Goal: Information Seeking & Learning: Learn about a topic

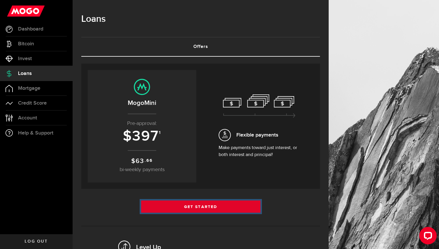
click at [206, 204] on link "Get Started" at bounding box center [200, 206] width 119 height 12
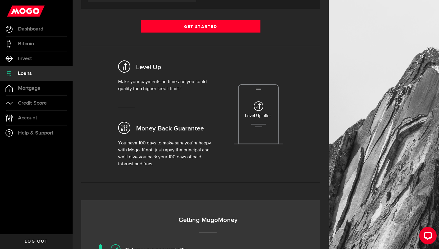
scroll to position [184, 0]
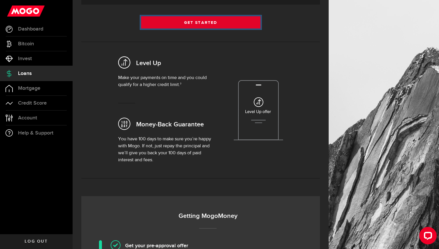
click at [196, 25] on link "Get Started" at bounding box center [200, 22] width 119 height 12
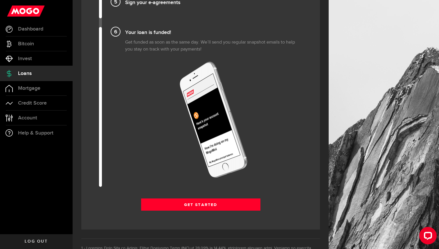
scroll to position [813, 0]
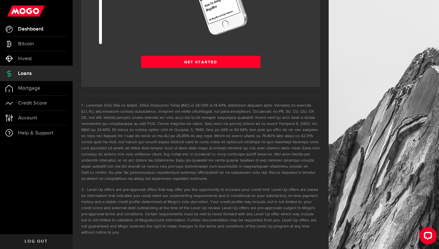
click at [46, 29] on link "Dashboard" at bounding box center [36, 29] width 73 height 15
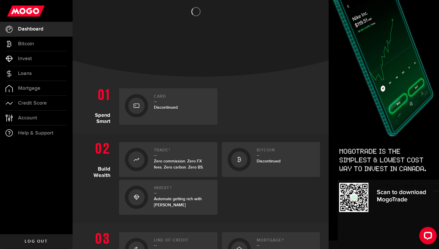
scroll to position [170, 0]
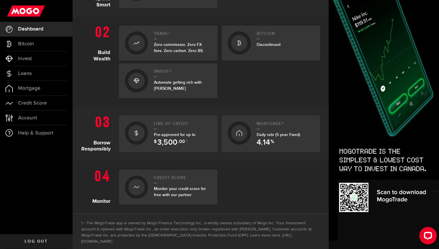
click at [274, 132] on div "Daily rate (5 year Fixed) 4.14 %" at bounding box center [286, 135] width 58 height 6
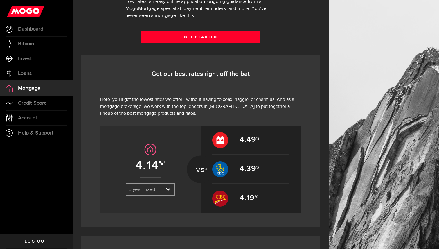
scroll to position [220, 0]
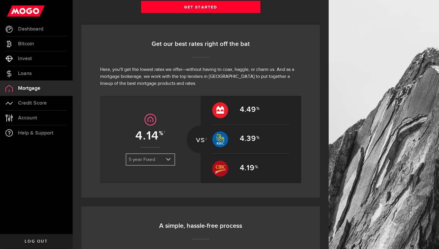
click at [170, 161] on icon "expand select" at bounding box center [168, 159] width 5 height 5
click at [165, 176] on li "3 year Fixed" at bounding box center [150, 179] width 48 height 9
click at [165, 159] on link "expand select" at bounding box center [150, 159] width 48 height 11
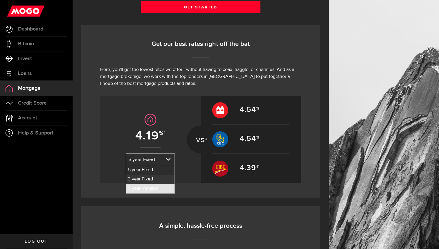
click at [159, 187] on li "5 year Variable" at bounding box center [150, 188] width 48 height 9
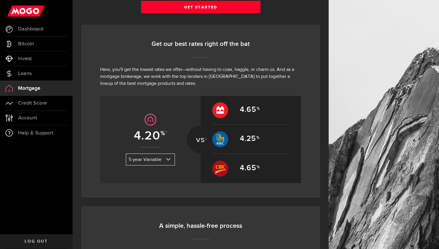
click at [166, 162] on link "expand select" at bounding box center [150, 159] width 48 height 11
click at [157, 172] on li "5 year Fixed" at bounding box center [150, 169] width 48 height 9
select select "3knYdhfXw4iYoq2m0WGQES"
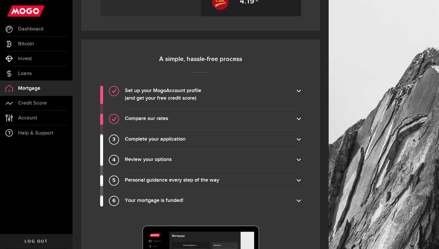
scroll to position [567, 0]
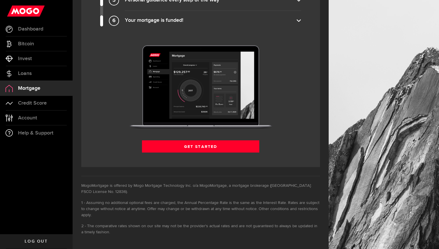
click at [37, 86] on span "Mortgage" at bounding box center [29, 88] width 22 height 5
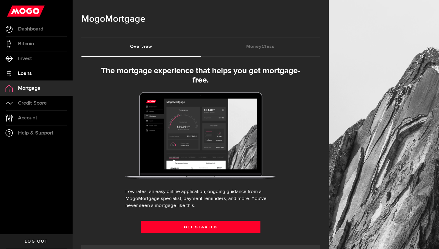
click at [32, 72] on link "Loans" at bounding box center [36, 73] width 73 height 15
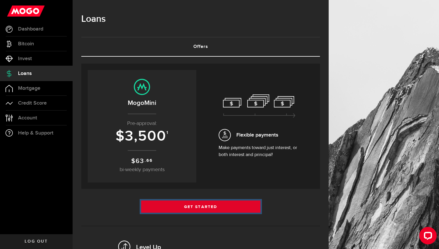
click at [195, 207] on link "Get Started" at bounding box center [200, 206] width 119 height 12
click at [193, 204] on link "Get Started" at bounding box center [200, 206] width 119 height 12
click at [206, 202] on link "Get Started" at bounding box center [200, 206] width 119 height 12
click at [200, 208] on link "Get Started" at bounding box center [200, 206] width 119 height 12
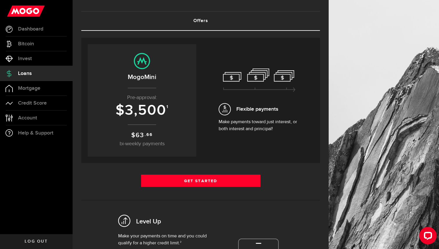
scroll to position [26, 0]
click at [242, 127] on p "Make payments toward just interest, or both interest and principal!" at bounding box center [259, 125] width 81 height 14
click at [153, 127] on center "MogoMini Pre-approval: $ 3,500 1 $ 63 .66 bi-weekly payments" at bounding box center [142, 100] width 97 height 95
click at [150, 107] on span "3,500" at bounding box center [146, 109] width 42 height 17
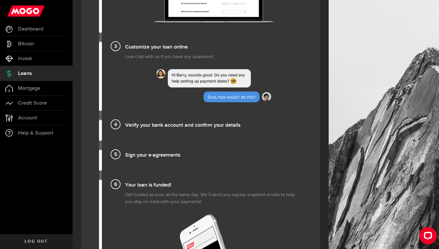
scroll to position [658, 0]
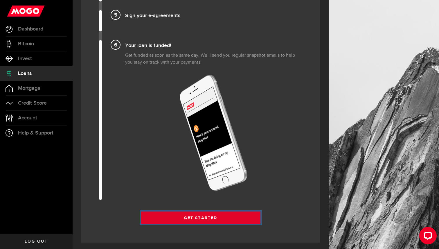
click at [227, 218] on link "Get Started" at bounding box center [200, 217] width 119 height 12
